Goal: Transaction & Acquisition: Purchase product/service

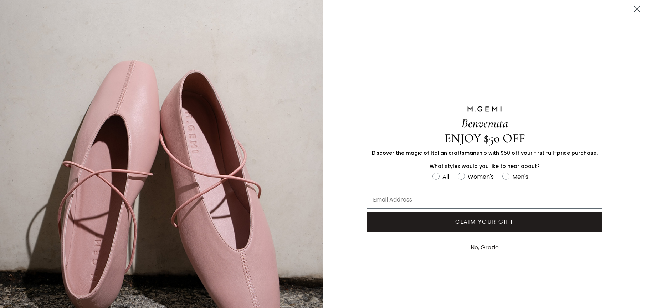
click at [636, 9] on circle "Close dialog" at bounding box center [637, 9] width 12 height 12
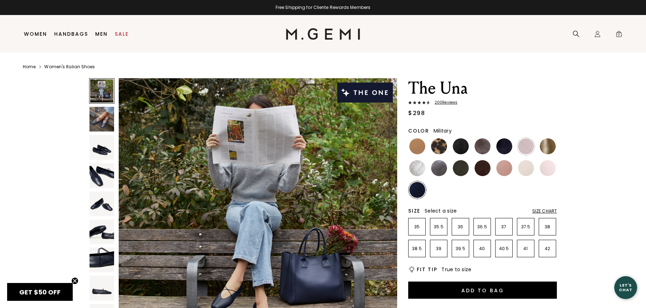
click at [461, 170] on img at bounding box center [461, 168] width 16 height 16
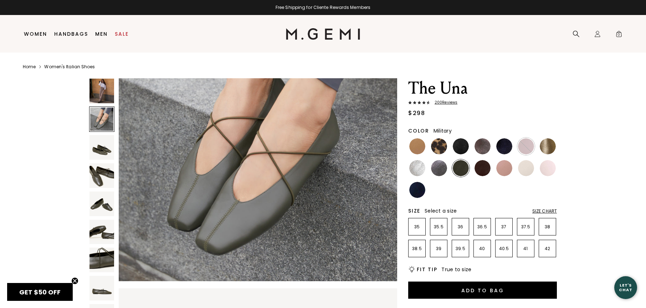
scroll to position [376, 0]
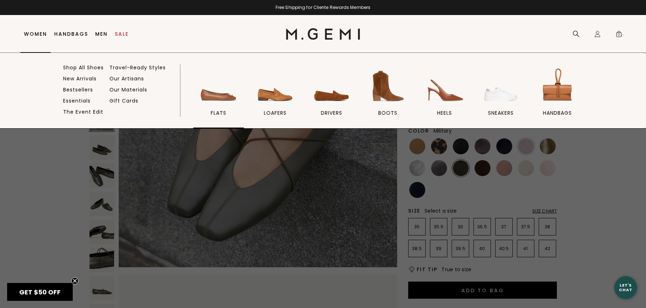
click at [222, 91] on img at bounding box center [219, 86] width 40 height 40
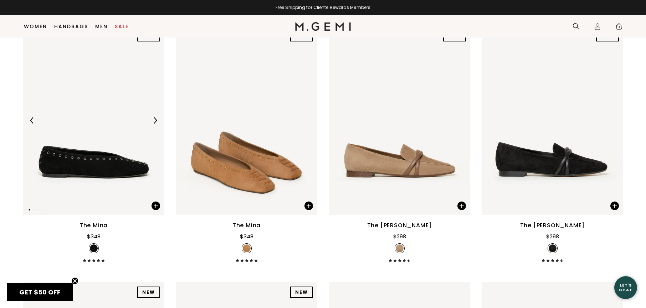
scroll to position [112, 0]
click at [108, 174] on img at bounding box center [94, 119] width 142 height 189
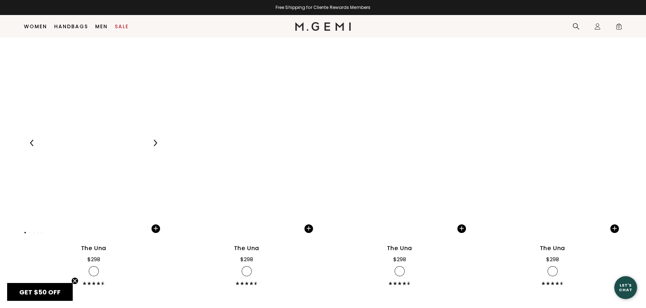
scroll to position [2072, 0]
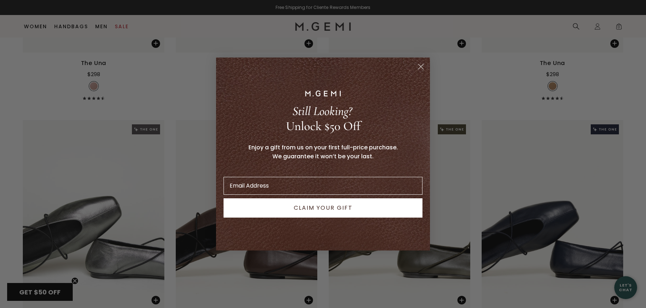
click at [413, 68] on div "Still Looking? Unlock $50 Off Enjoy a gift from us on your first full-price pur…" at bounding box center [323, 154] width 203 height 178
click at [417, 67] on circle "Close dialog" at bounding box center [421, 67] width 12 height 12
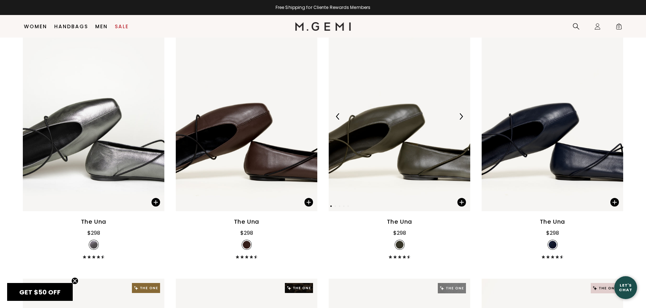
scroll to position [2178, 0]
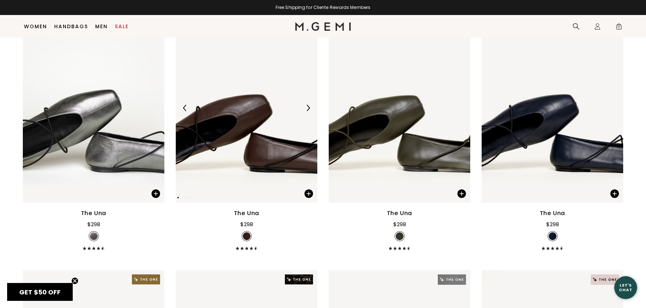
click at [214, 142] on img at bounding box center [247, 108] width 142 height 189
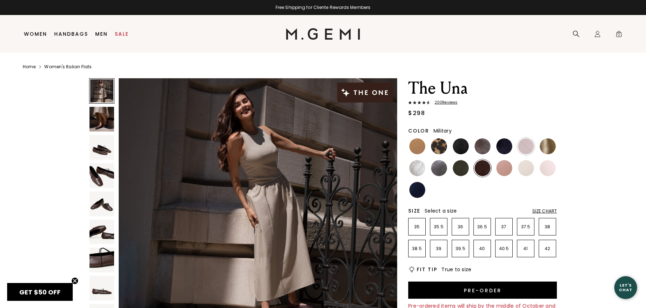
click at [465, 168] on img at bounding box center [461, 168] width 16 height 16
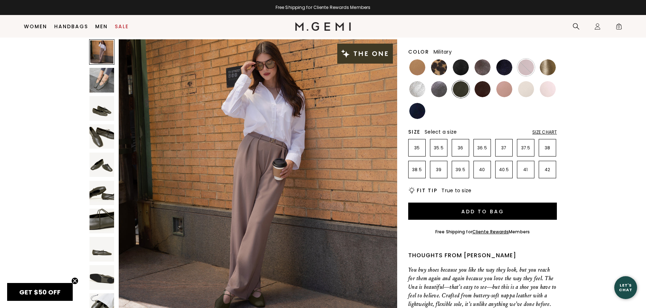
scroll to position [52, 0]
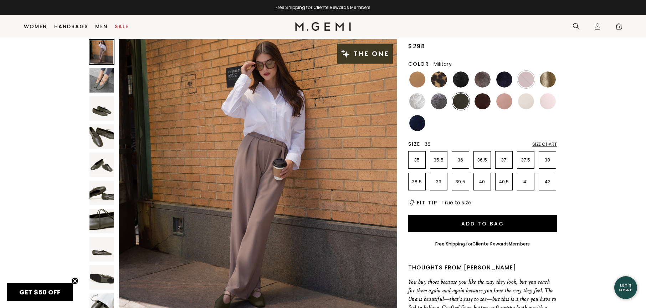
click at [547, 157] on p "38" at bounding box center [547, 160] width 17 height 6
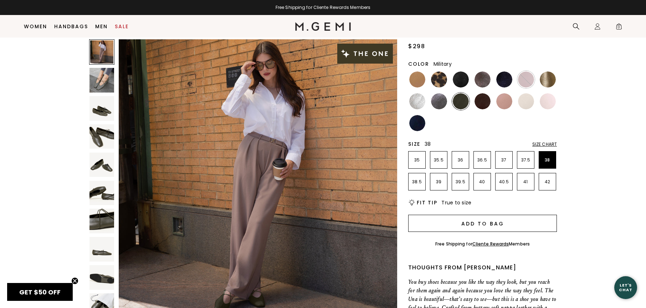
scroll to position [0, 0]
click at [503, 221] on button "Add to Bag" at bounding box center [483, 222] width 149 height 17
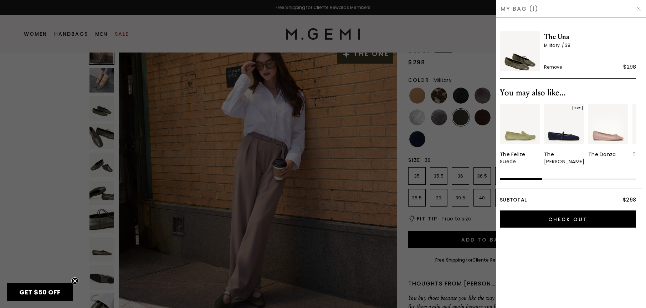
click at [465, 27] on div at bounding box center [323, 154] width 646 height 308
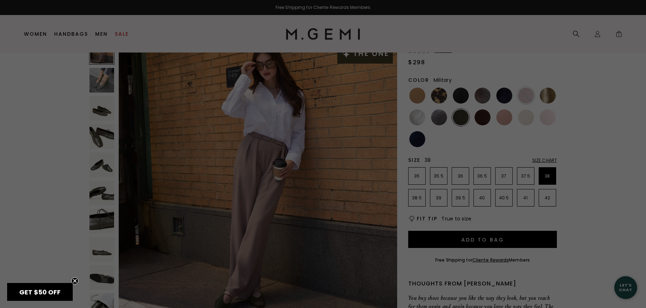
scroll to position [52, 0]
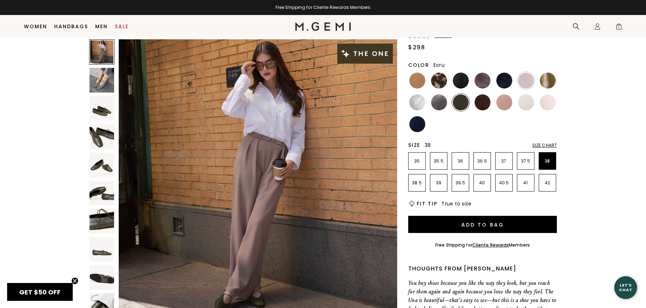
click at [514, 102] on ul at bounding box center [483, 102] width 149 height 61
click at [507, 103] on img at bounding box center [505, 102] width 16 height 16
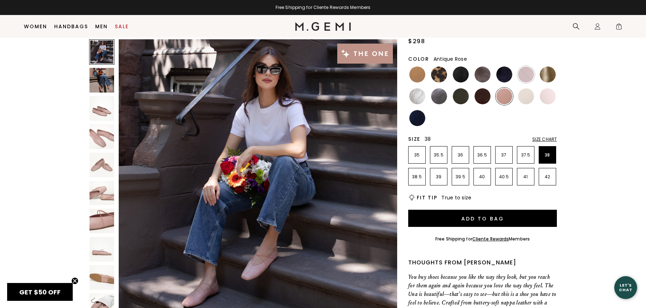
scroll to position [59, 0]
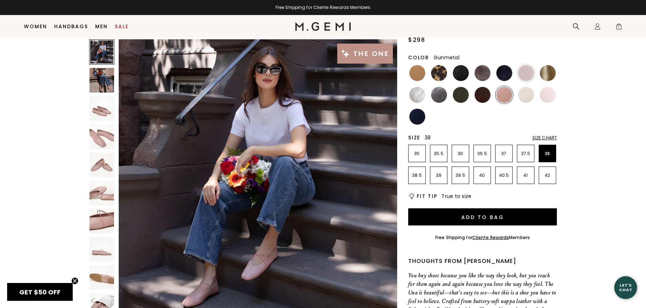
click at [444, 92] on img at bounding box center [439, 95] width 16 height 16
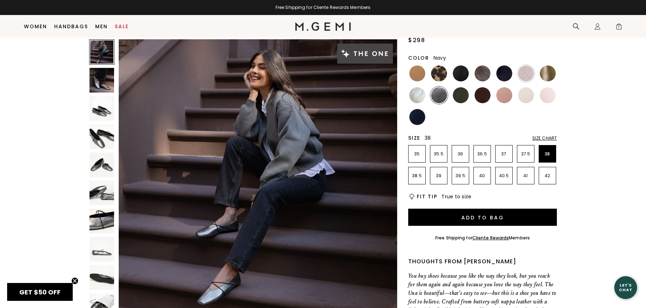
click at [416, 118] on img at bounding box center [418, 117] width 16 height 16
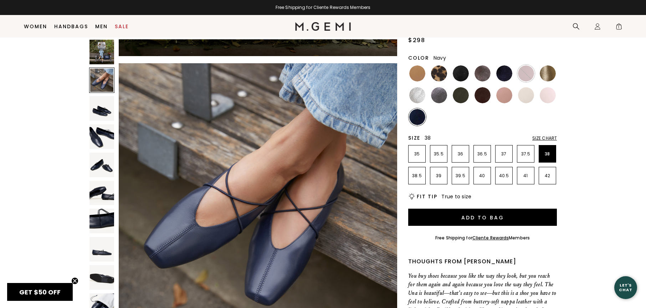
scroll to position [298, 0]
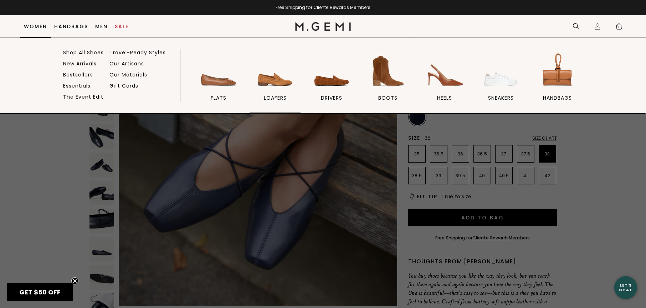
drag, startPoint x: 284, startPoint y: 86, endPoint x: 291, endPoint y: 85, distance: 7.9
click at [284, 85] on img at bounding box center [275, 71] width 40 height 40
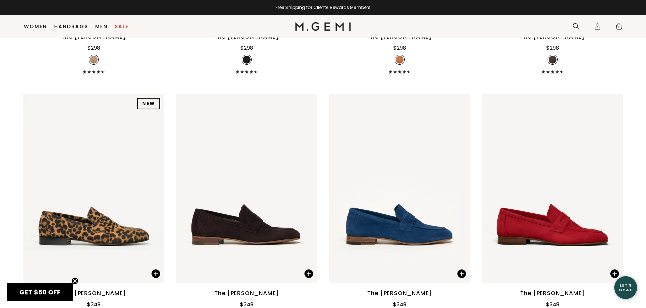
scroll to position [903, 0]
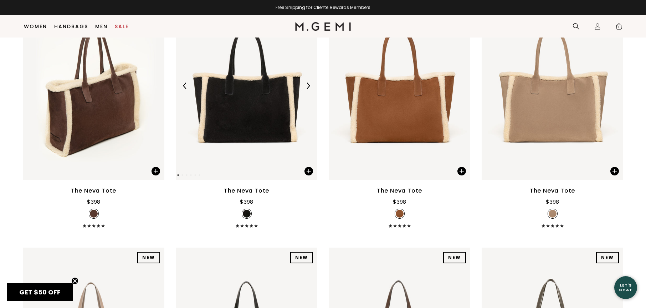
click at [255, 89] on div at bounding box center [247, 85] width 142 height 11
